Goal: Check status: Check status

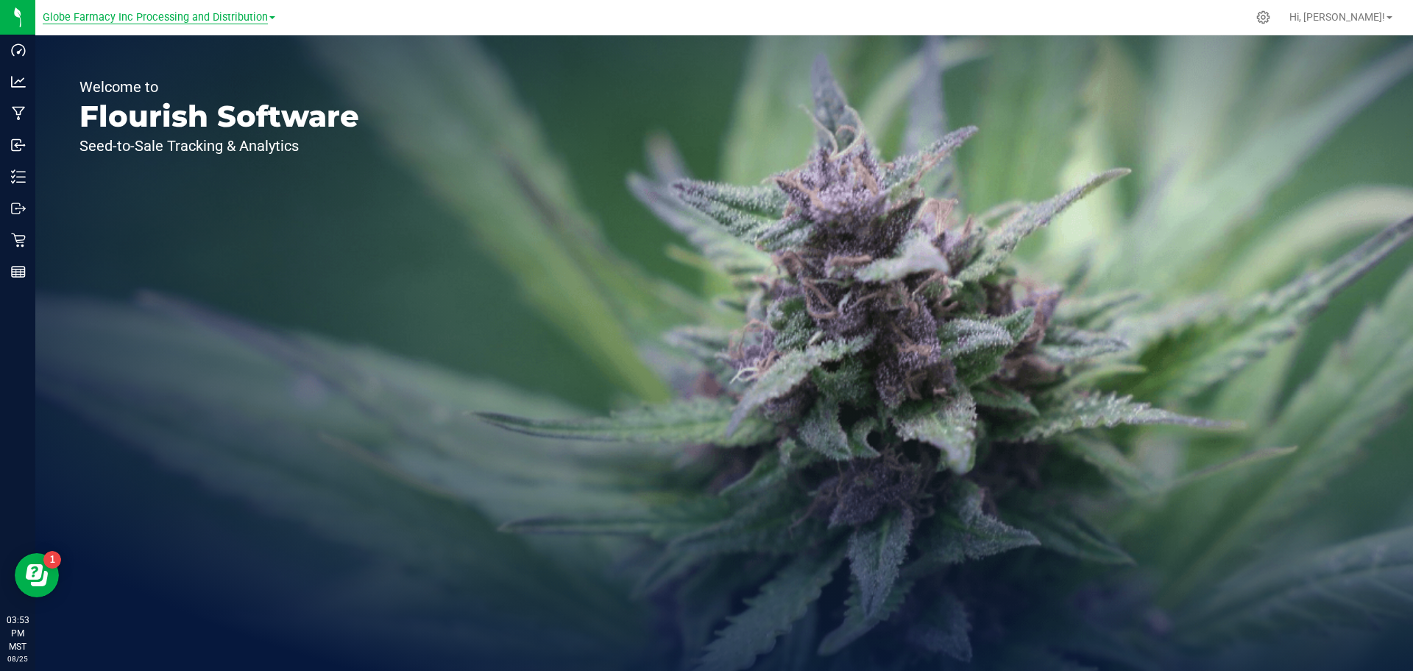
click at [211, 18] on span "Globe Farmacy Inc Processing and Distribution" at bounding box center [155, 17] width 225 height 13
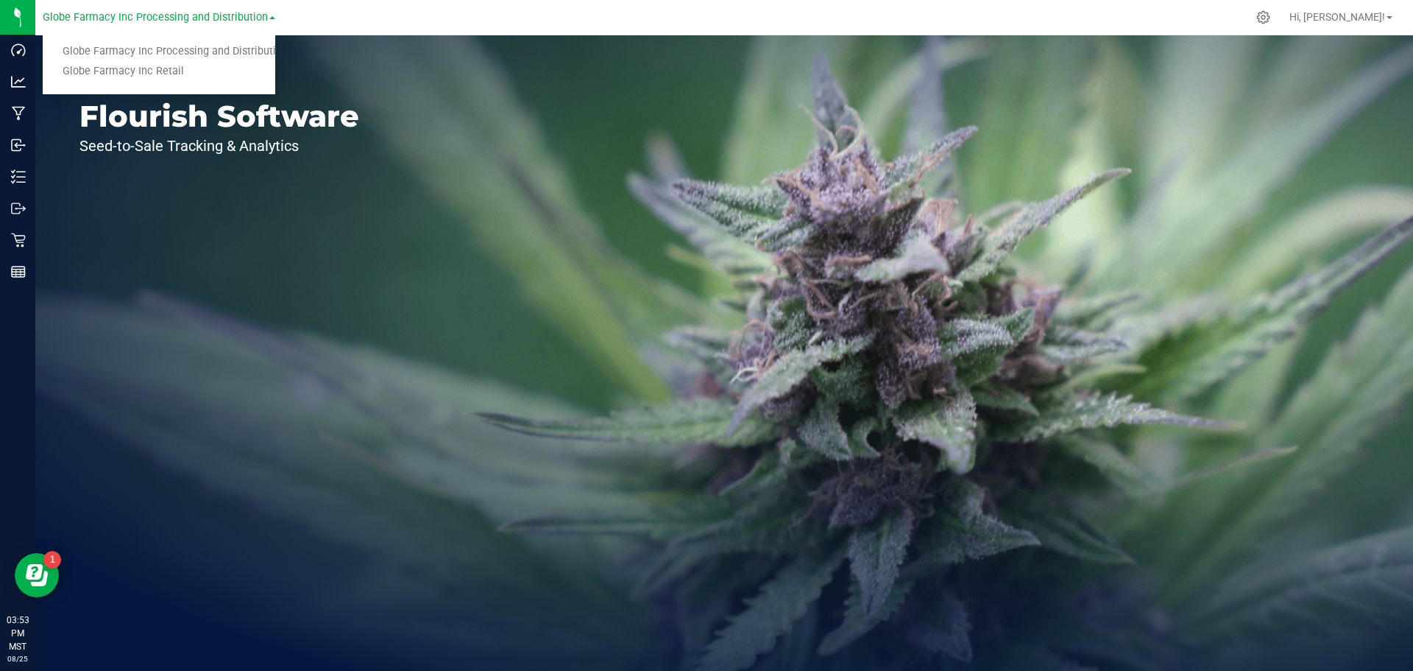
click at [578, 183] on div "Welcome to Flourish Software Seed-to-Sale Tracking & Analytics" at bounding box center [724, 352] width 1378 height 635
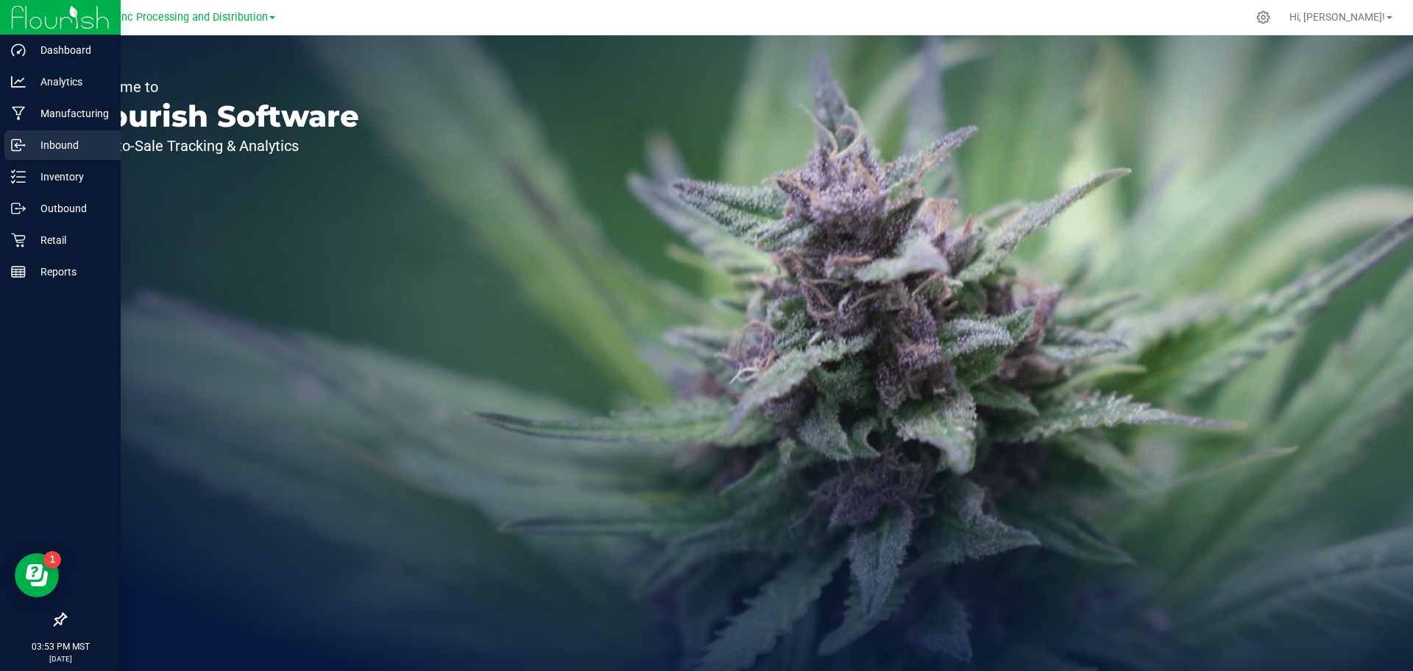
click at [43, 143] on p "Inbound" at bounding box center [70, 145] width 88 height 18
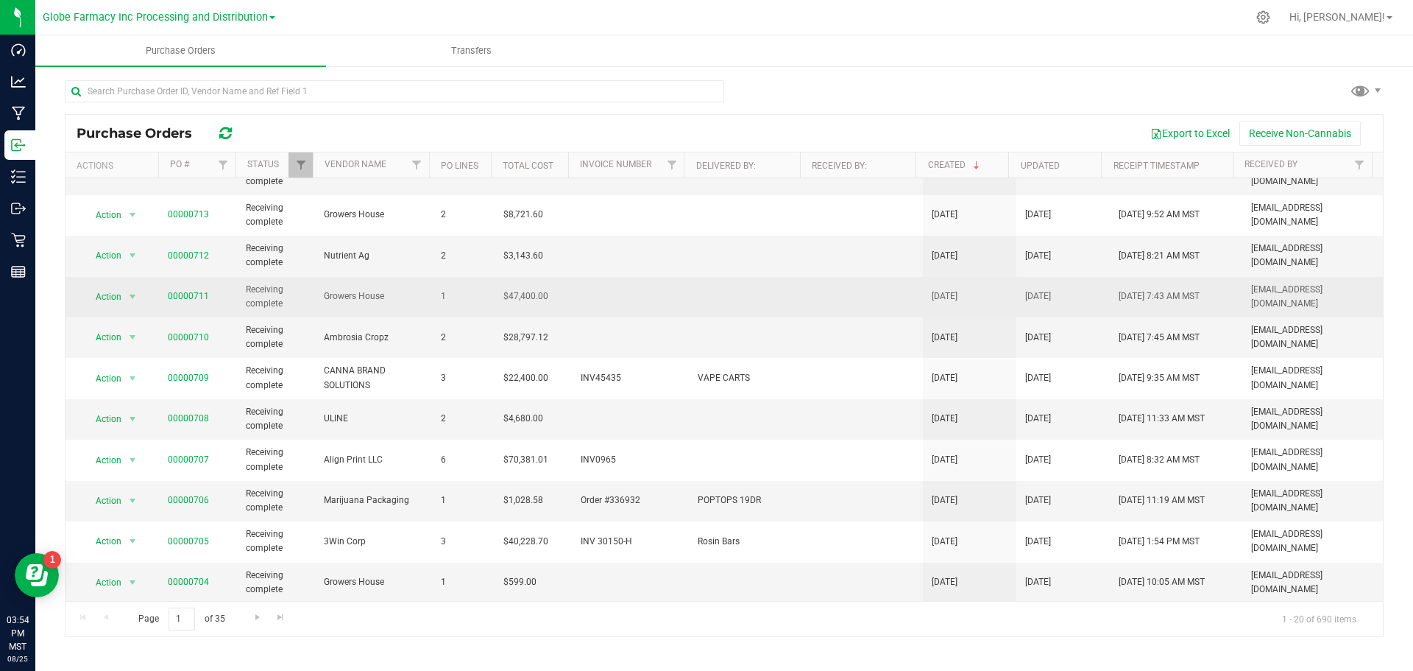
scroll to position [369, 0]
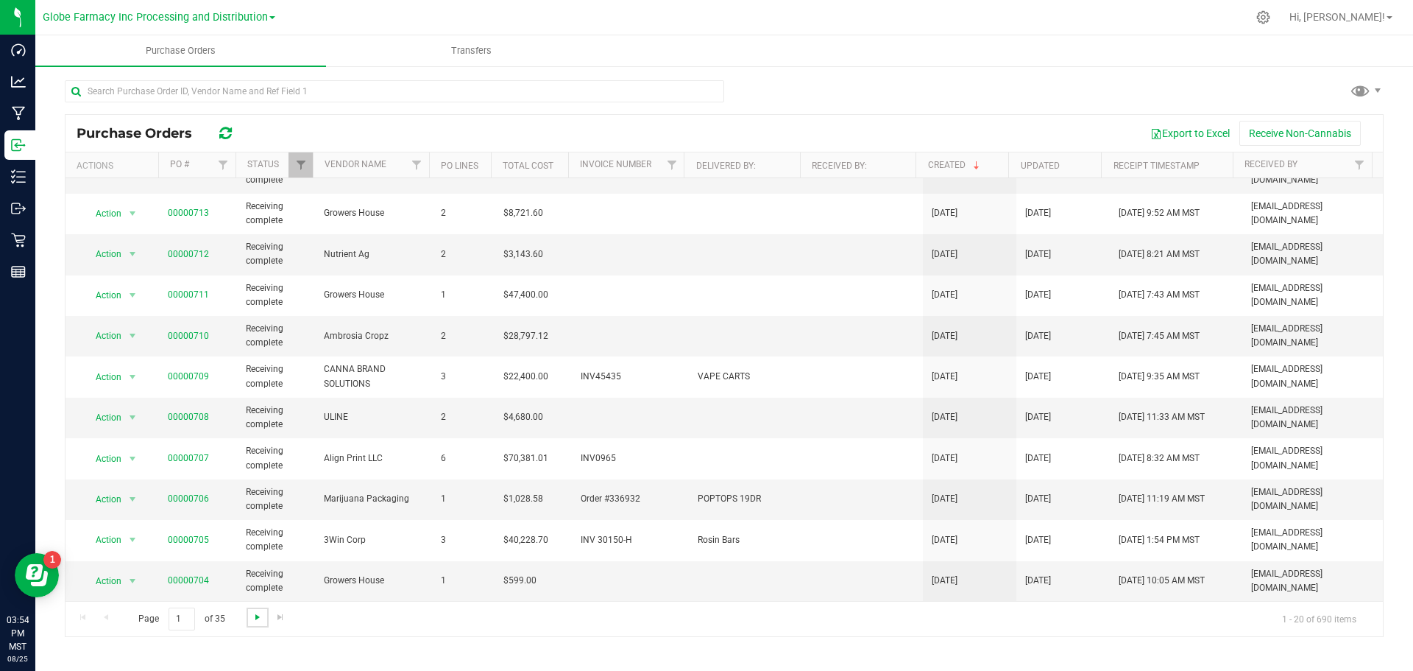
click at [252, 619] on span "Go to the next page" at bounding box center [258, 617] width 12 height 12
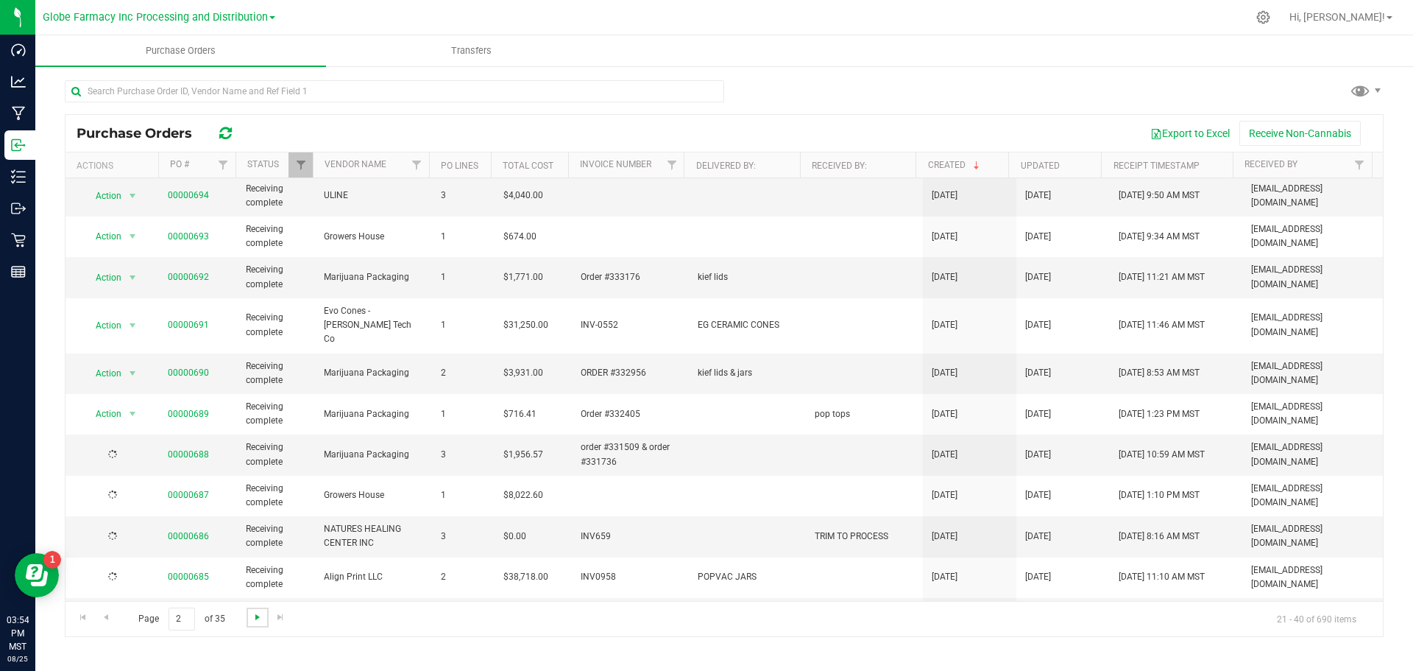
scroll to position [0, 0]
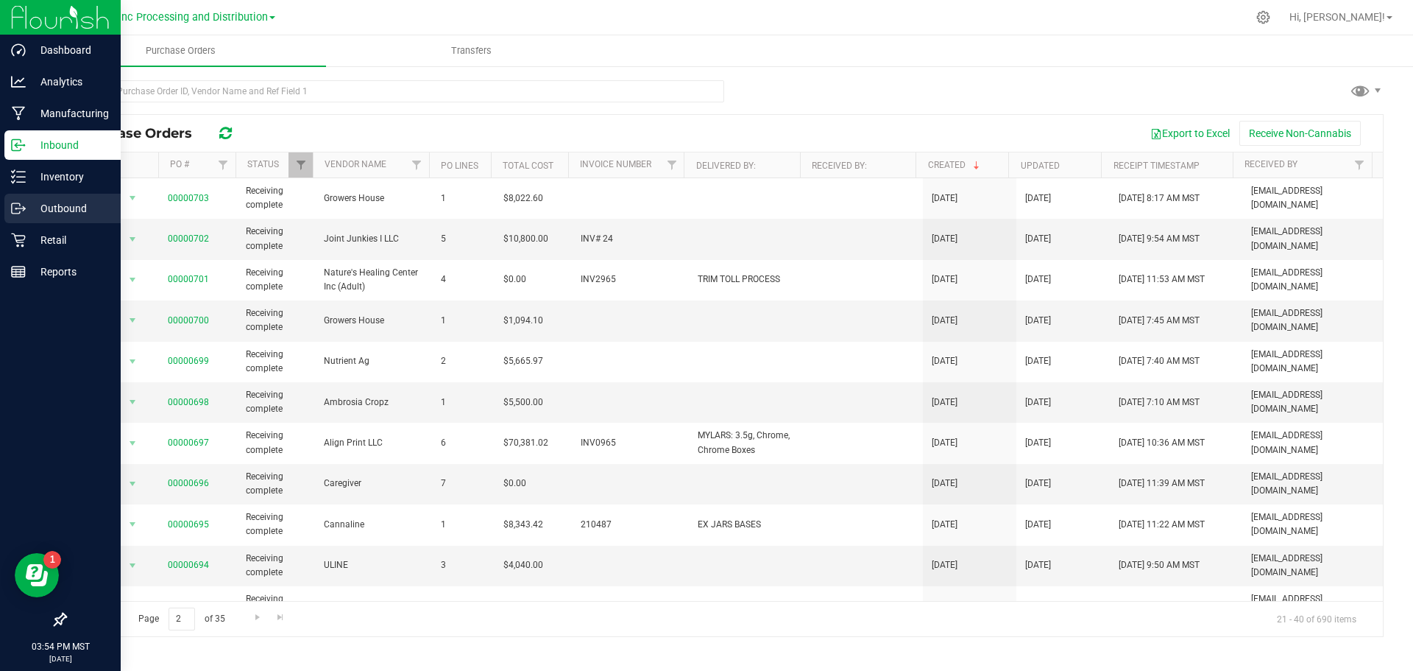
click at [71, 205] on p "Outbound" at bounding box center [70, 208] width 88 height 18
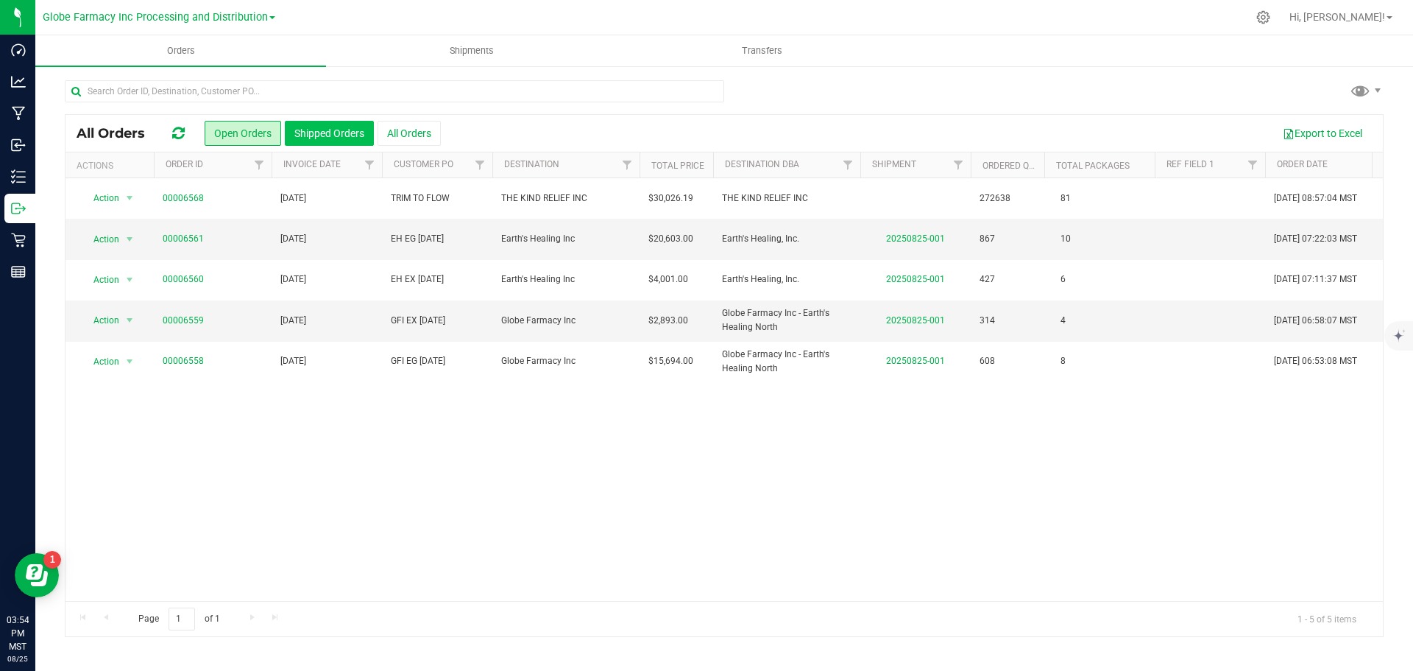
click at [311, 131] on button "Shipped Orders" at bounding box center [329, 133] width 89 height 25
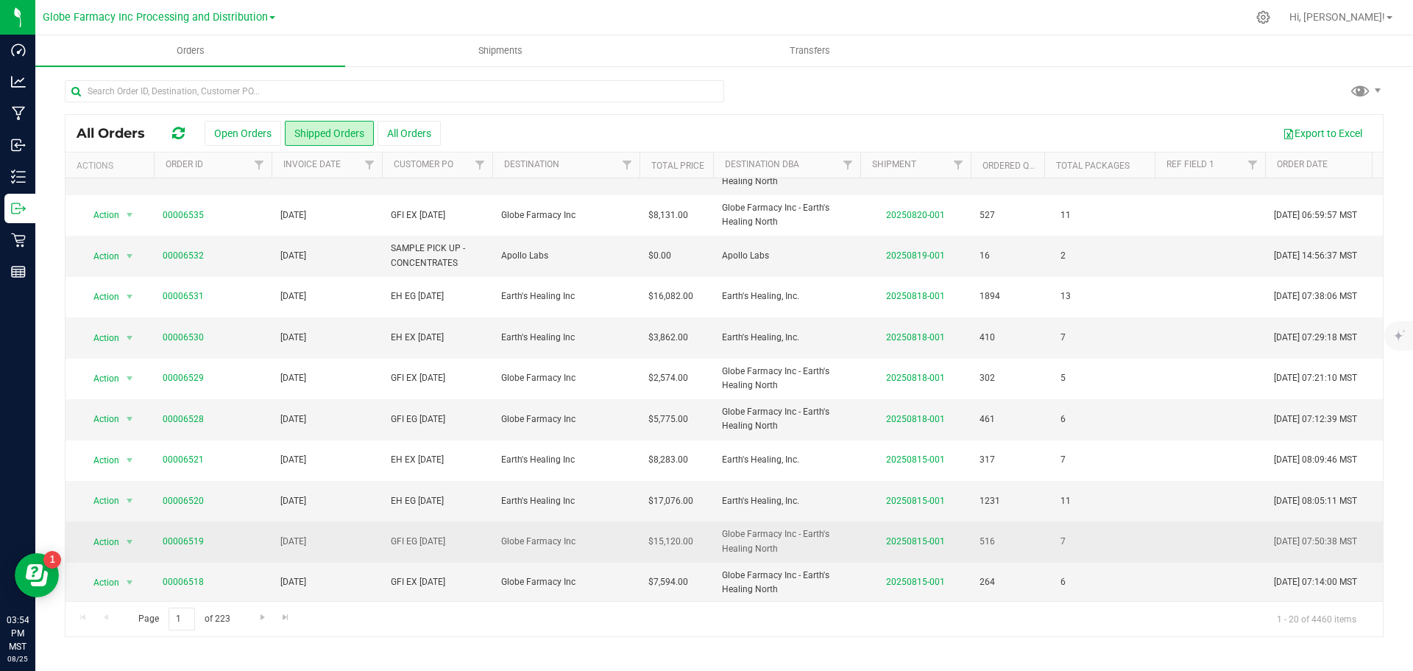
scroll to position [403, 0]
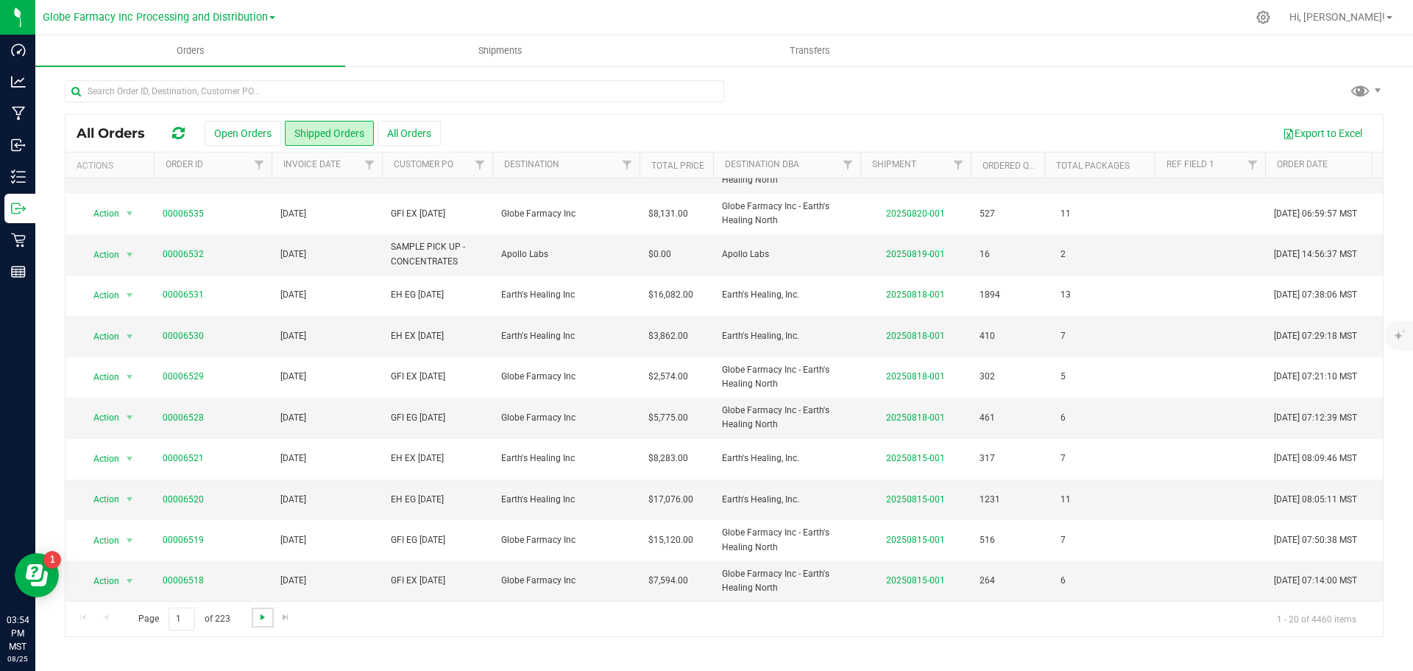
click at [257, 622] on span "Go to the next page" at bounding box center [263, 617] width 12 height 12
click at [257, 615] on span "Go to the next page" at bounding box center [263, 617] width 12 height 12
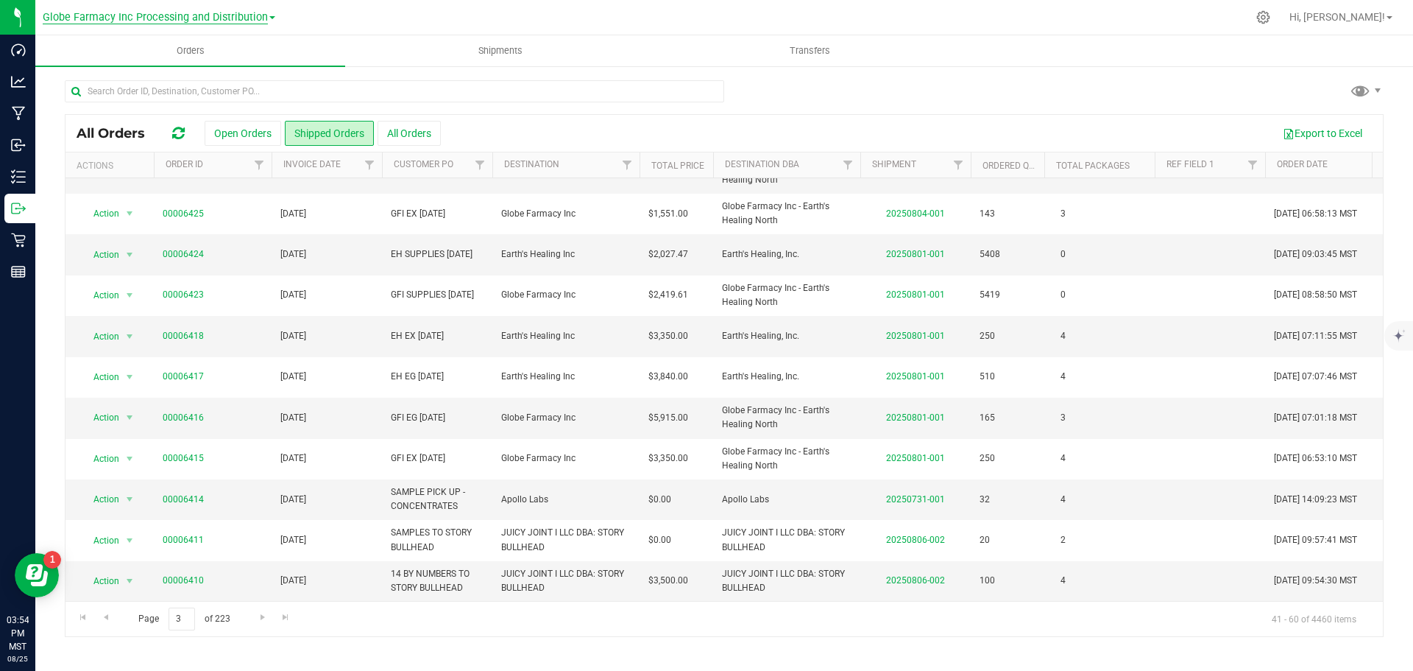
click at [144, 21] on span "Globe Farmacy Inc Processing and Distribution" at bounding box center [155, 17] width 225 height 13
click at [142, 63] on link "Globe Farmacy Inc Retail" at bounding box center [159, 72] width 233 height 20
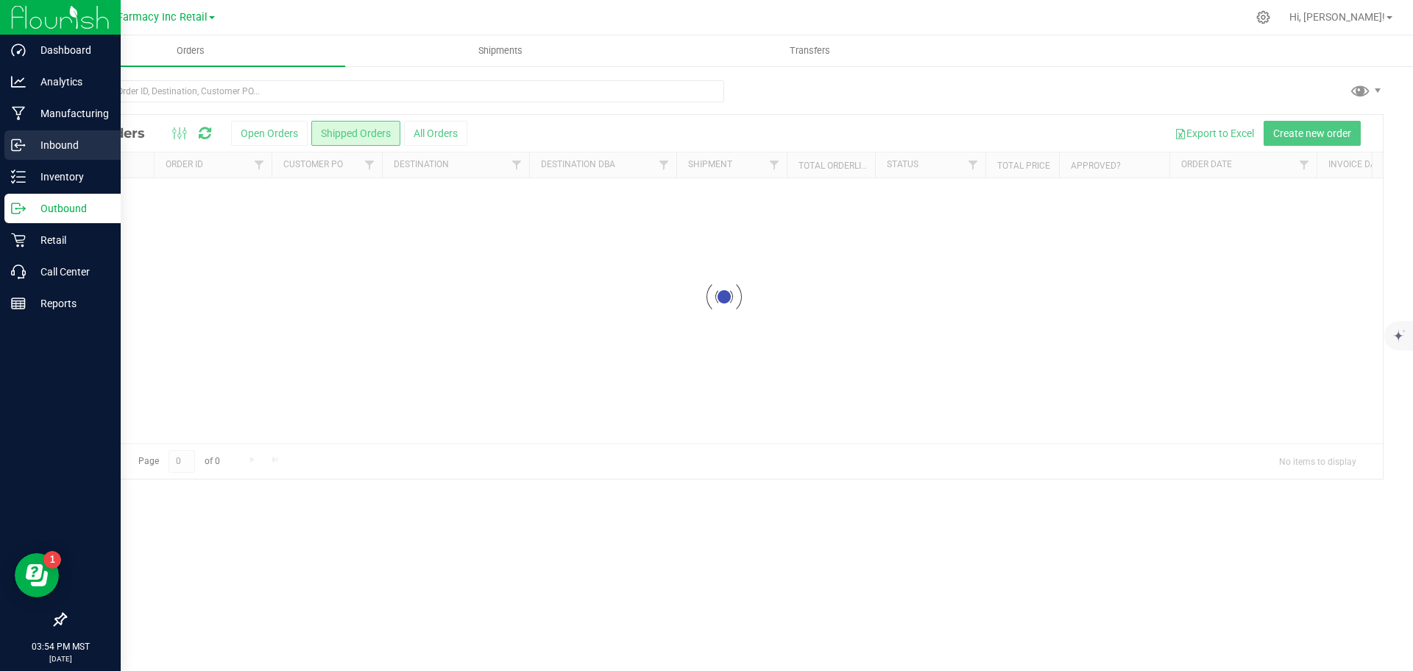
click at [68, 151] on p "Inbound" at bounding box center [70, 145] width 88 height 18
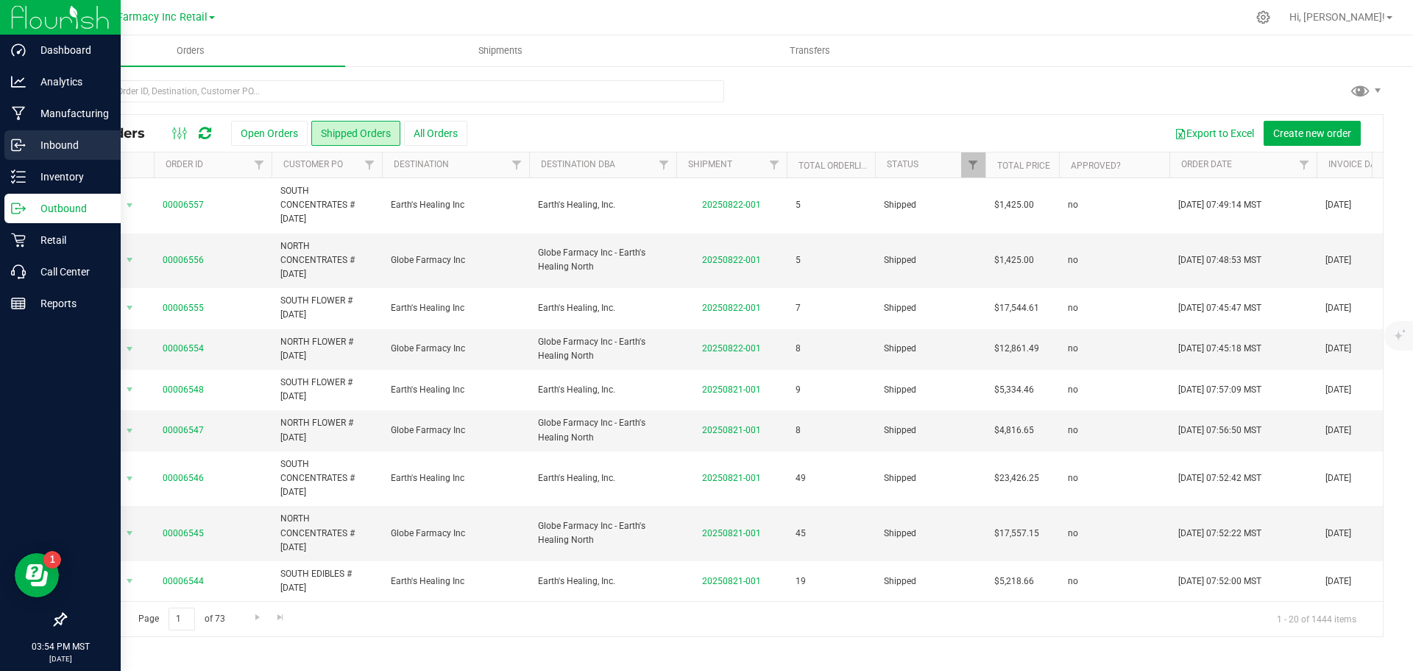
click at [68, 147] on p "Inbound" at bounding box center [70, 145] width 88 height 18
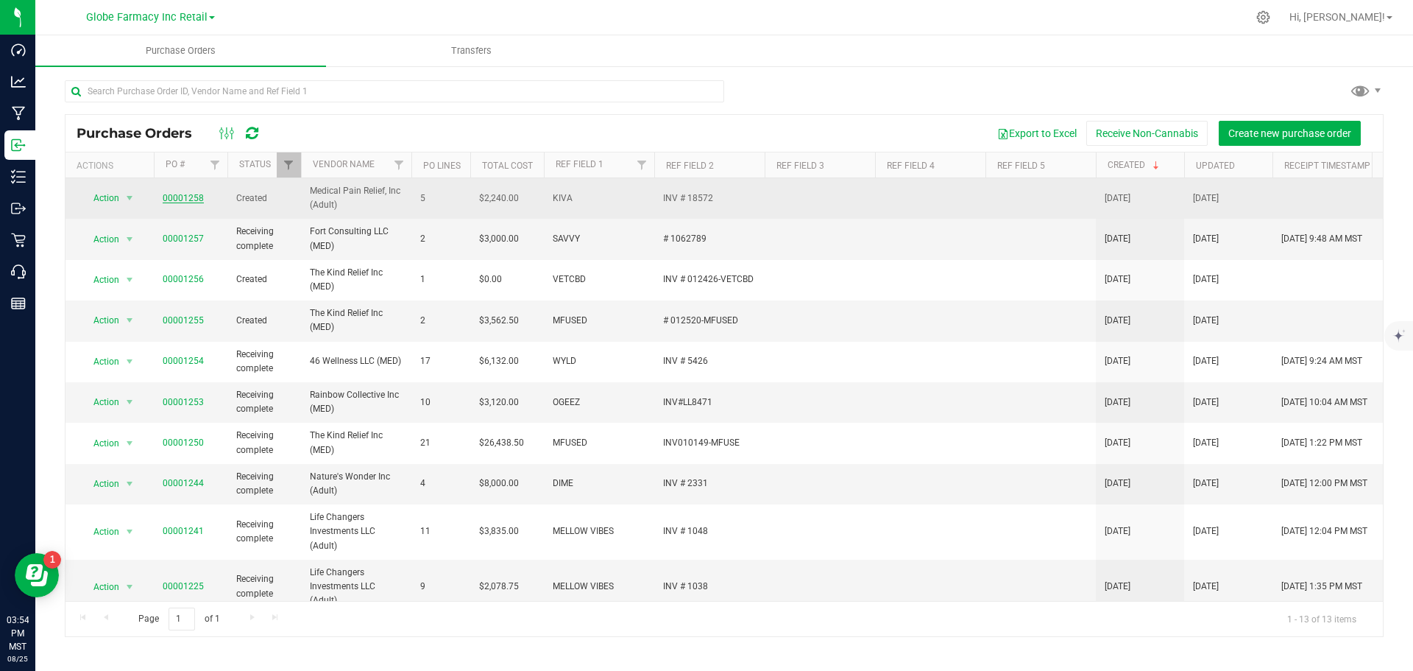
click at [191, 199] on link "00001258" at bounding box center [183, 198] width 41 height 10
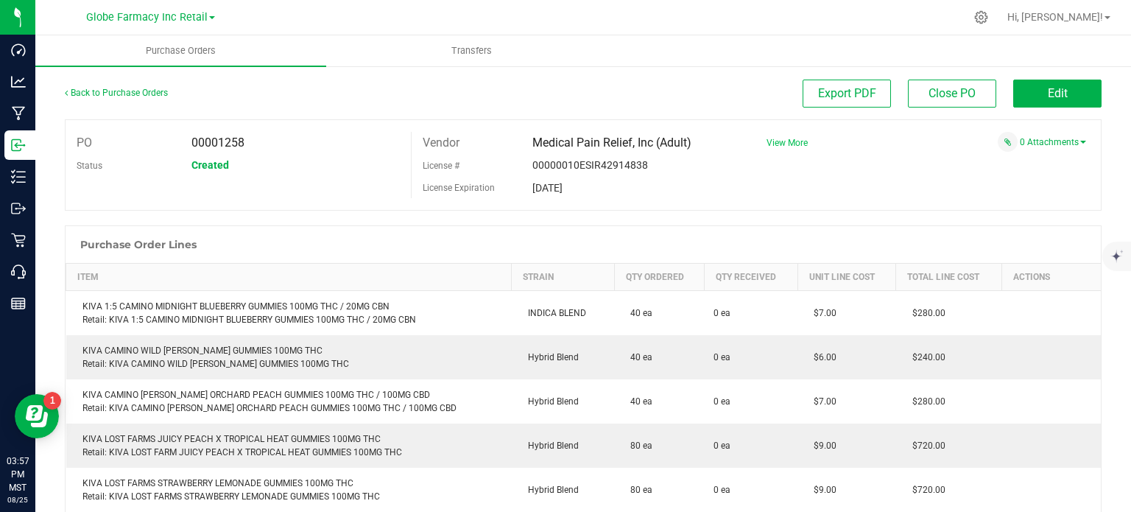
click at [774, 141] on span "View More" at bounding box center [786, 143] width 41 height 10
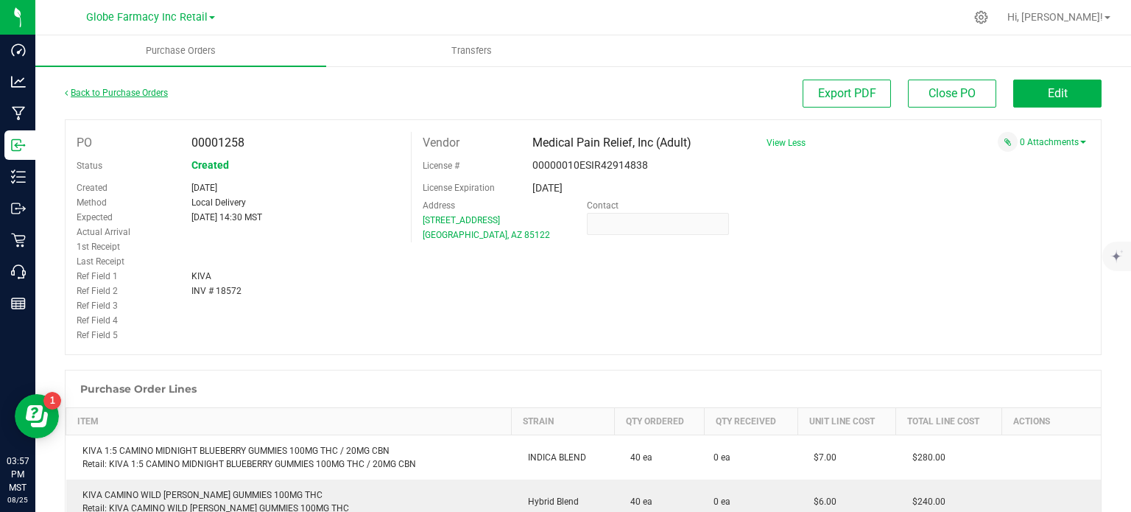
click at [131, 93] on link "Back to Purchase Orders" at bounding box center [116, 93] width 103 height 10
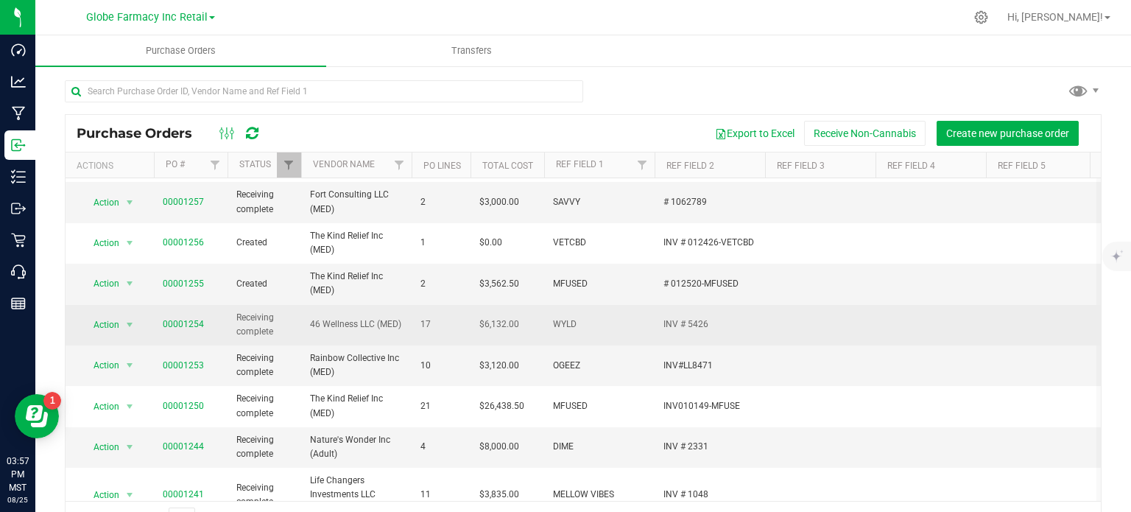
scroll to position [30, 0]
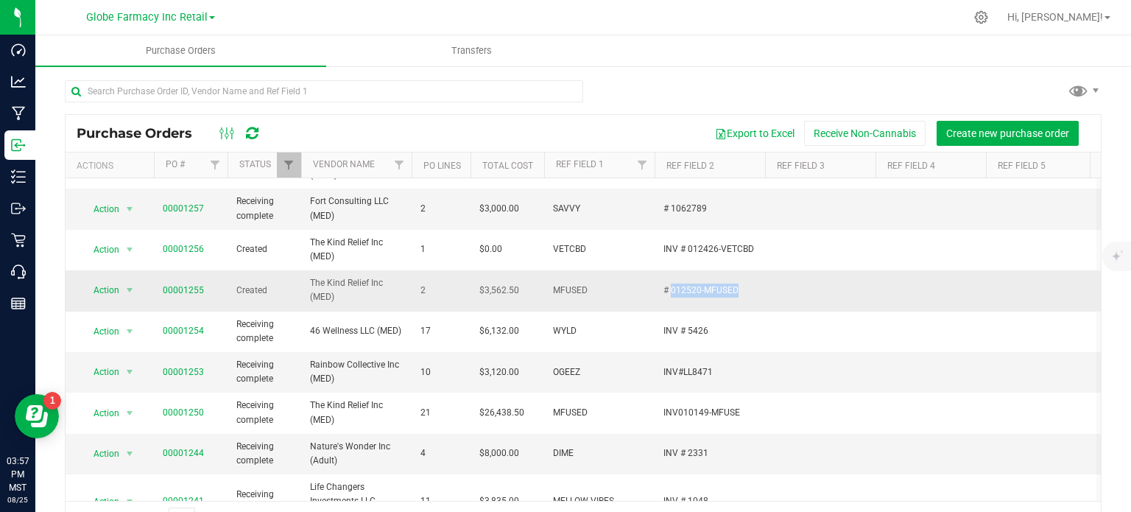
drag, startPoint x: 671, startPoint y: 289, endPoint x: 771, endPoint y: 303, distance: 101.1
click at [771, 303] on tr "Action Action Cancel purchase order Close purchase order Edit purchase order PO…" at bounding box center [864, 290] width 1597 height 40
copy span "012520-MFUSED"
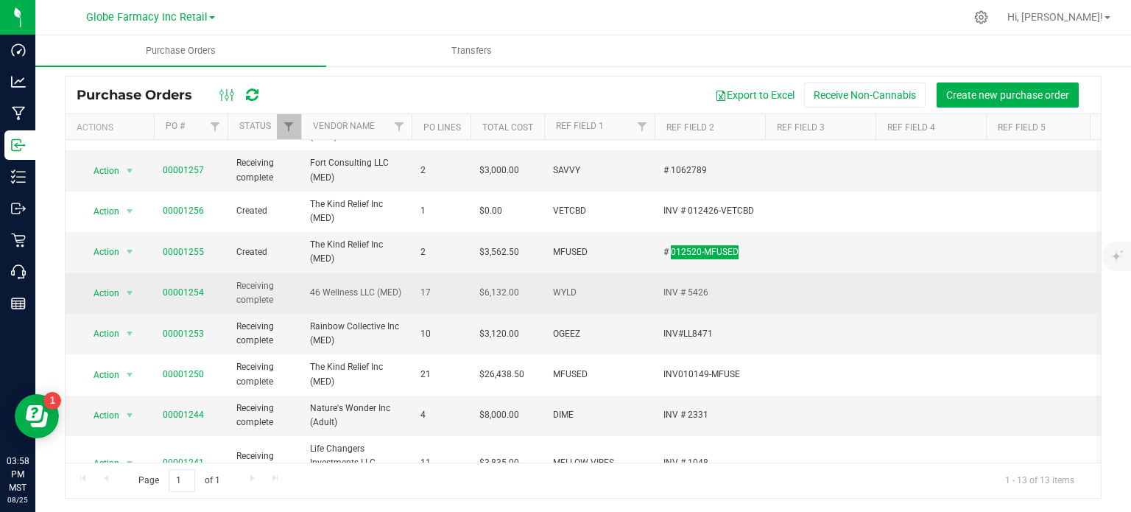
scroll to position [0, 0]
